Goal: Navigation & Orientation: Find specific page/section

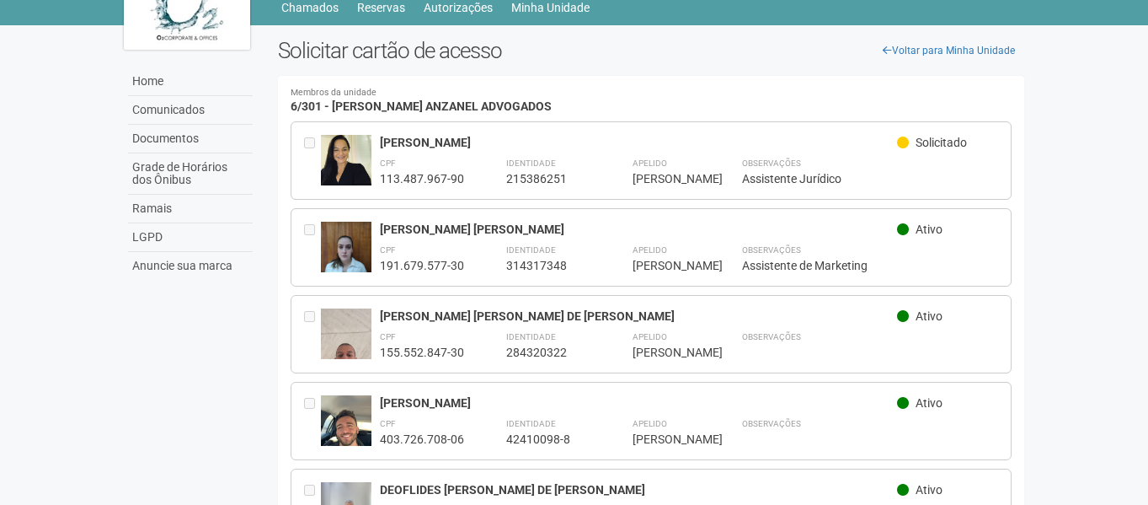
scroll to position [56, 0]
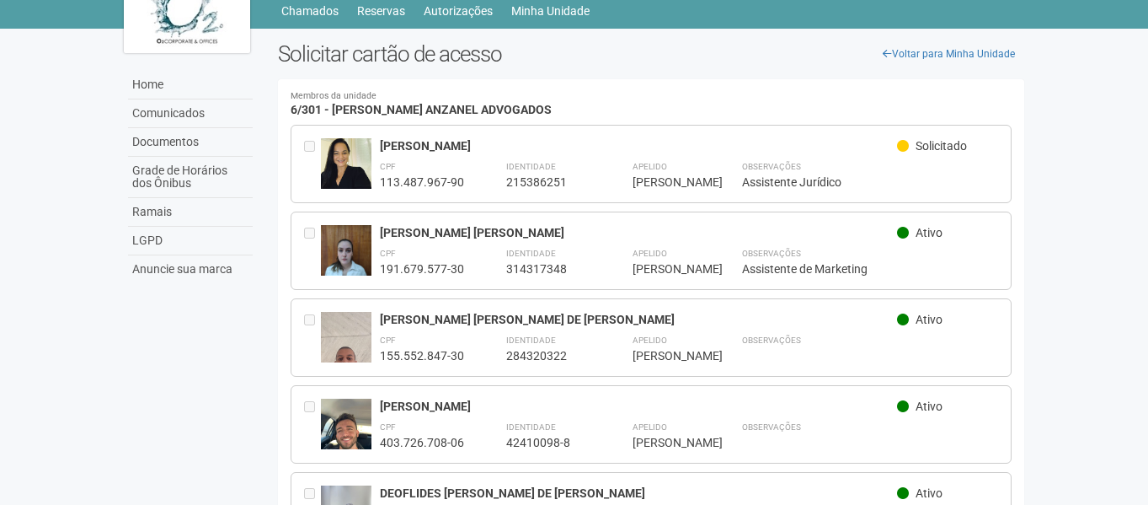
click at [350, 167] on img at bounding box center [346, 163] width 51 height 51
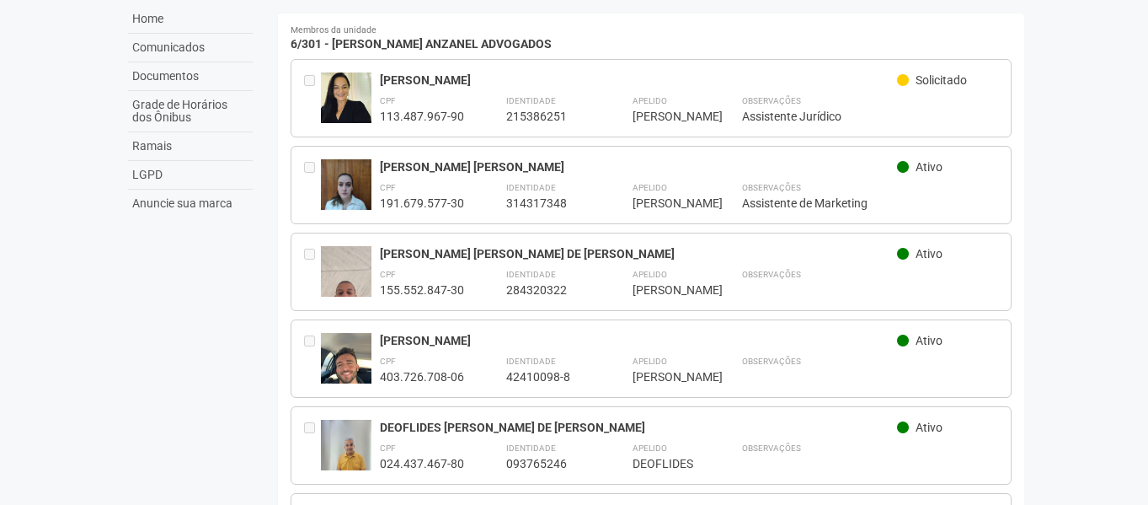
scroll to position [0, 0]
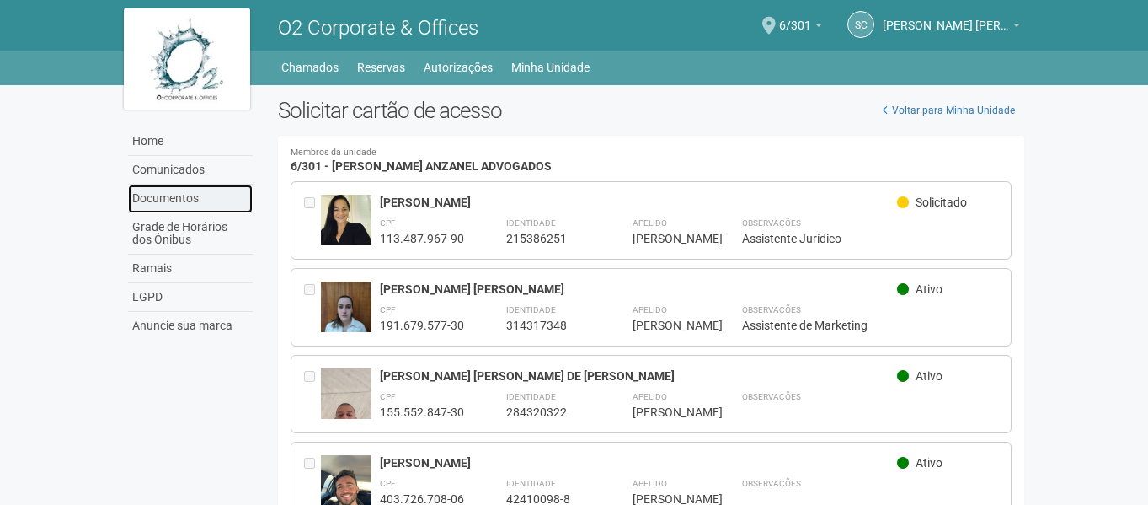
click at [179, 201] on link "Documentos" at bounding box center [190, 199] width 125 height 29
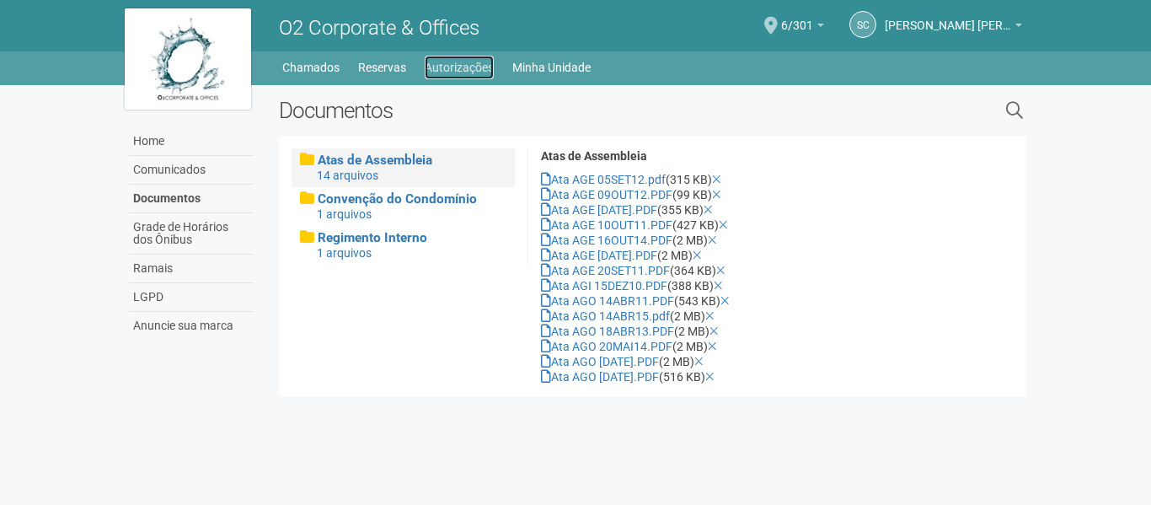
click at [455, 65] on link "Autorizações" at bounding box center [459, 68] width 69 height 24
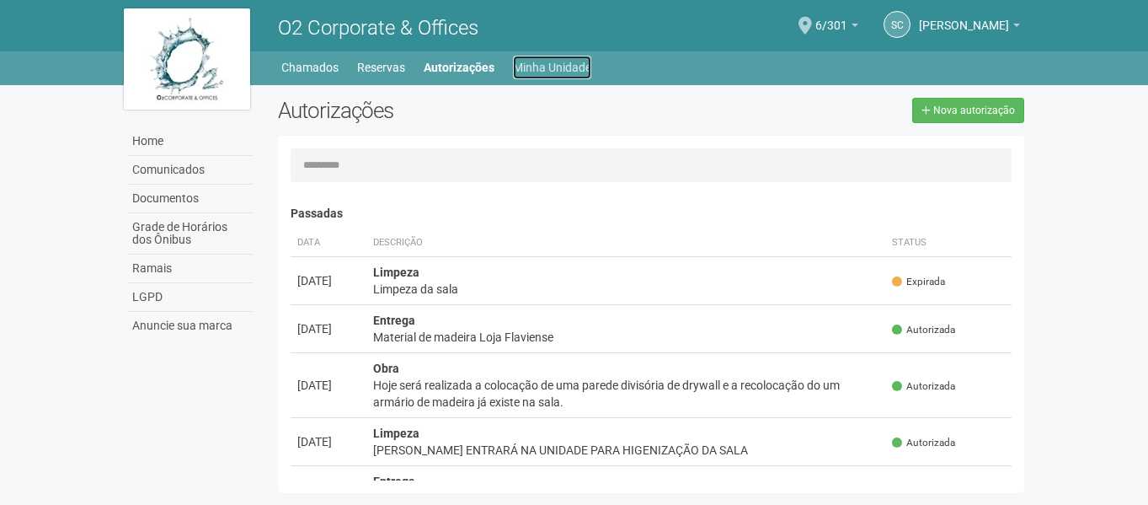
click at [547, 69] on link "Minha Unidade" at bounding box center [552, 68] width 78 height 24
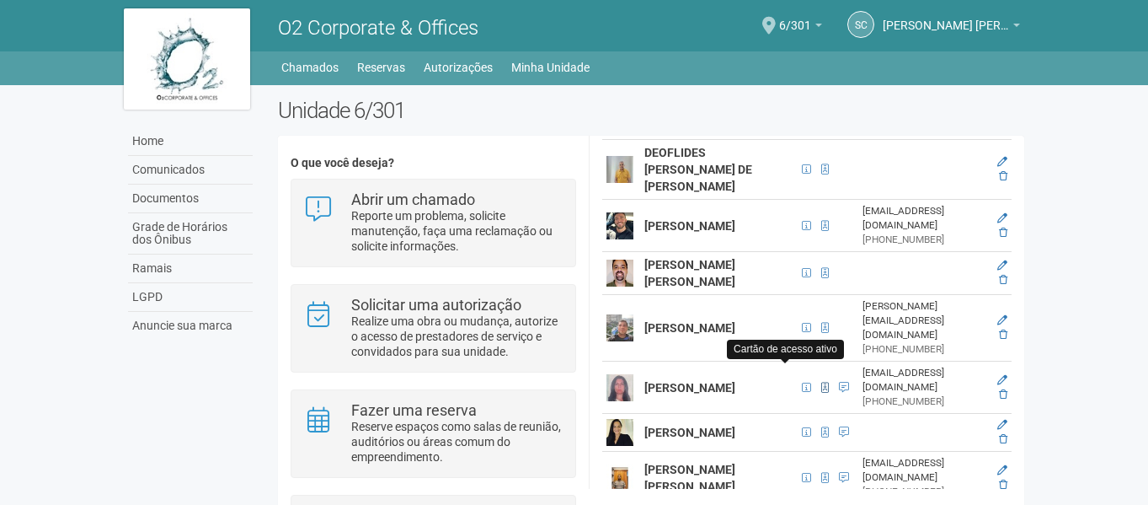
scroll to position [32, 0]
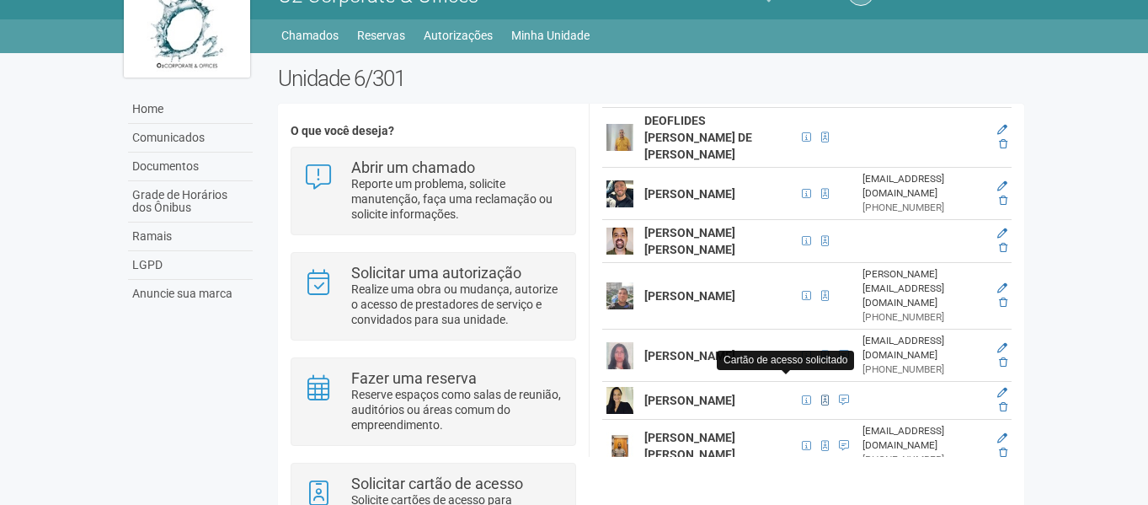
click at [817, 391] on span at bounding box center [826, 400] width 18 height 19
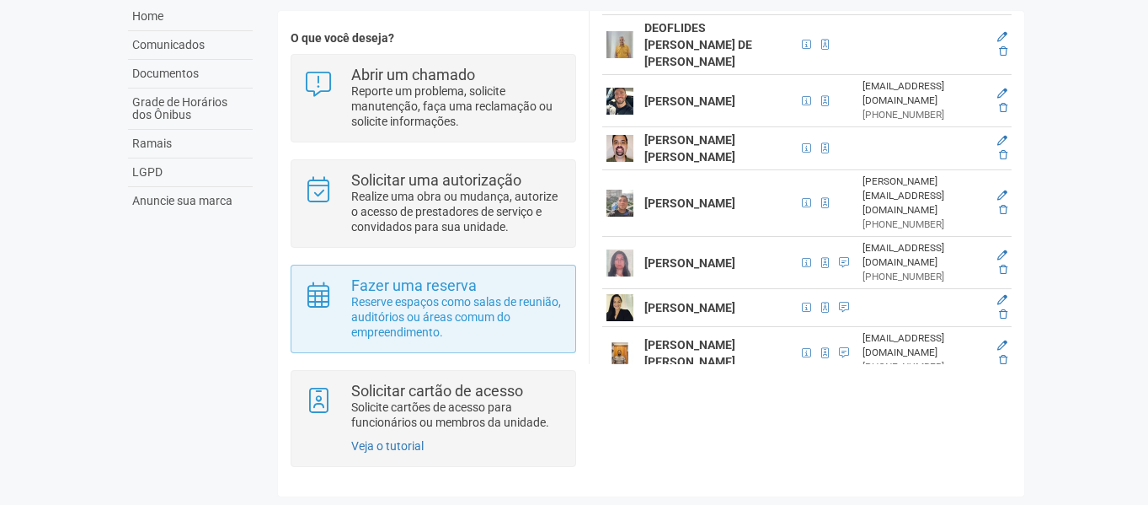
scroll to position [0, 0]
